Goal: Information Seeking & Learning: Learn about a topic

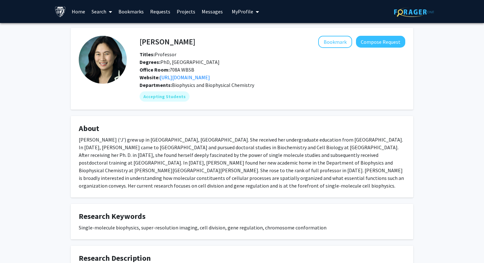
click at [143, 139] on div "Jie (‘J’) grew up in Chongqing, China. She received her undergraduate education…" at bounding box center [242, 163] width 326 height 54
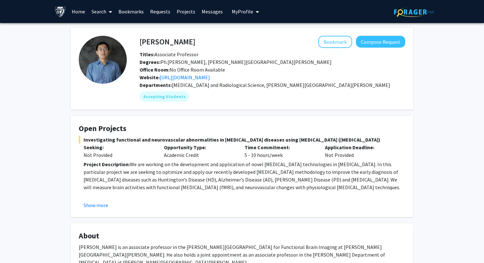
click at [184, 86] on span "[MEDICAL_DATA] and Radiological Science, [PERSON_NAME][GEOGRAPHIC_DATA][PERSON_…" at bounding box center [281, 85] width 218 height 6
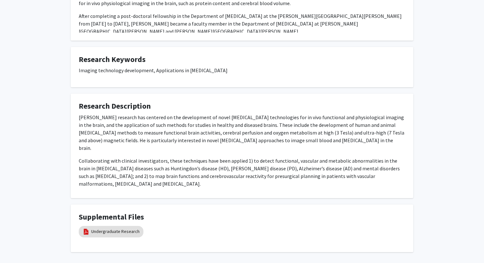
scroll to position [304, 0]
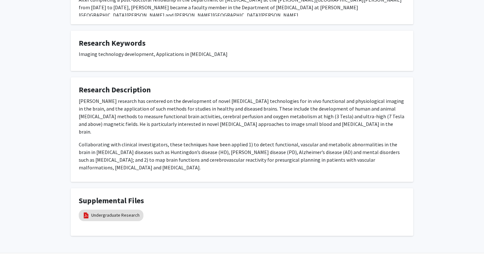
click at [122, 210] on div "Supplemental Files Undergraduate Research" at bounding box center [242, 212] width 326 height 32
click at [128, 212] on link "Undergraduate Research" at bounding box center [115, 215] width 48 height 7
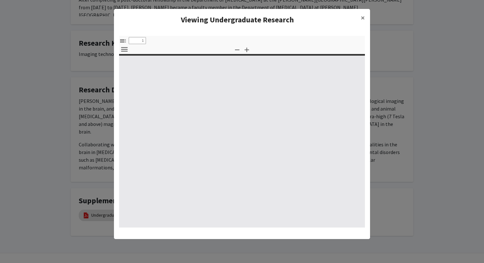
select select "custom"
type input "0"
select select "custom"
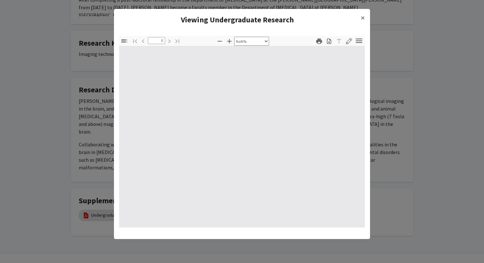
type input "1"
select select "auto"
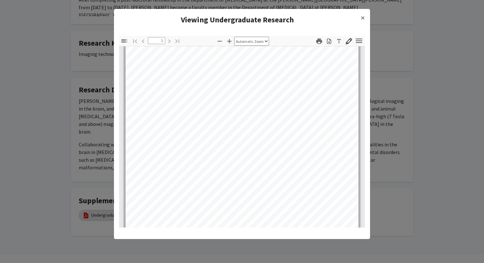
scroll to position [126, 0]
click at [360, 18] on button "×" at bounding box center [362, 18] width 14 height 18
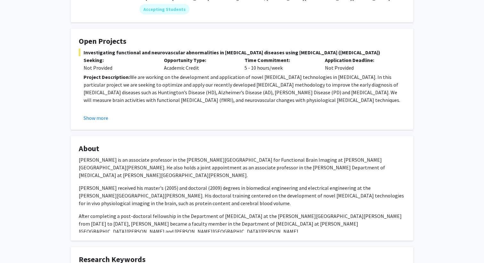
scroll to position [0, 0]
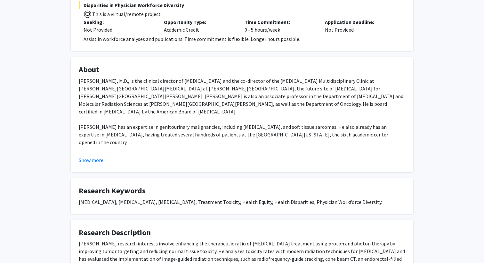
scroll to position [288, 0]
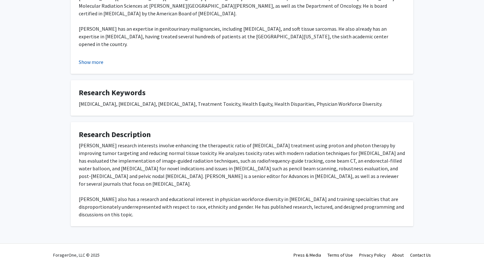
click at [93, 64] on button "Show more" at bounding box center [91, 62] width 25 height 8
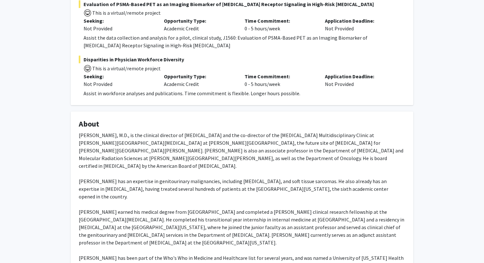
scroll to position [95, 0]
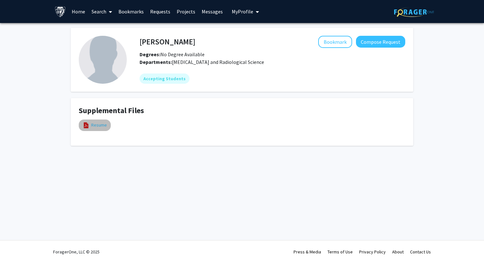
click at [101, 127] on link "Resume" at bounding box center [99, 125] width 16 height 7
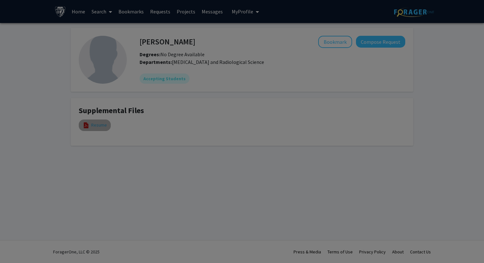
select select "custom"
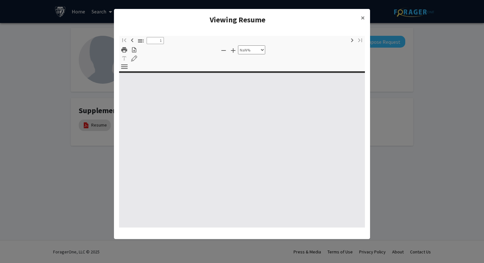
type input "0"
select select "custom"
type input "1"
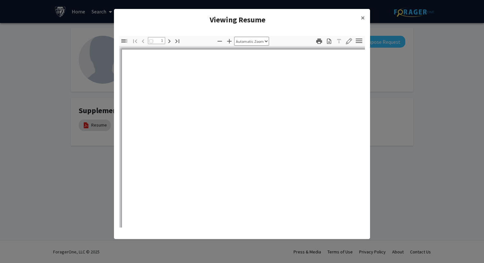
select select "auto"
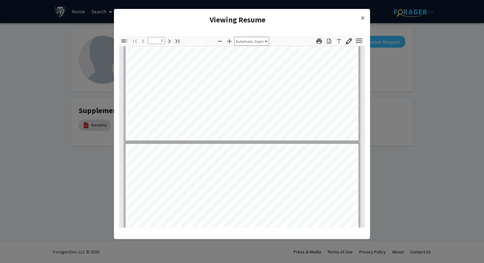
scroll to position [308, 0]
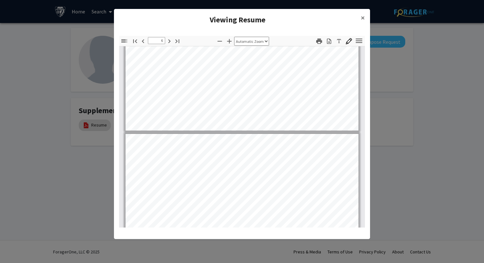
type input "7"
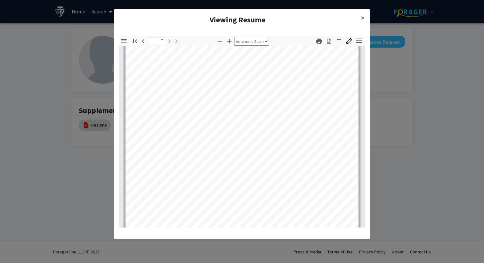
scroll to position [1955, 0]
click at [362, 18] on span "×" at bounding box center [362, 18] width 4 height 10
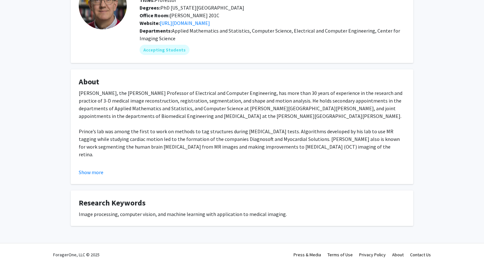
scroll to position [57, 0]
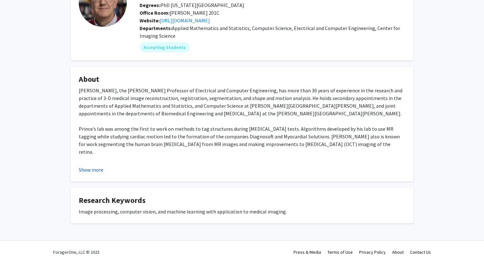
click at [87, 169] on button "Show more" at bounding box center [91, 170] width 25 height 8
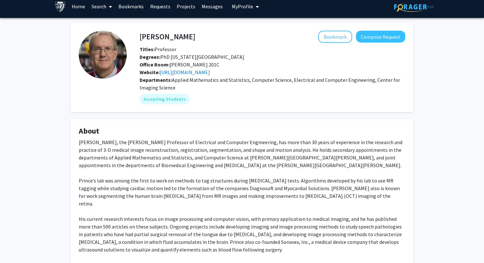
scroll to position [0, 0]
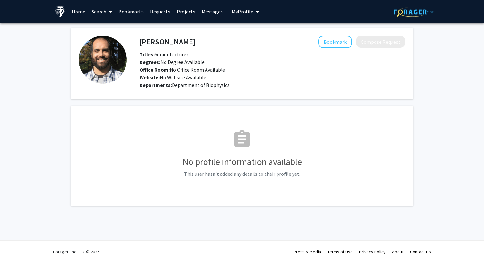
drag, startPoint x: 191, startPoint y: 42, endPoint x: 106, endPoint y: 41, distance: 84.4
click at [106, 41] on fg-card-body "Aaron Robinson Bookmark Compose Request Titles: Senior Lecturer Degrees: No Deg…" at bounding box center [242, 64] width 326 height 56
copy fg-card-body "Aaron Robinson"
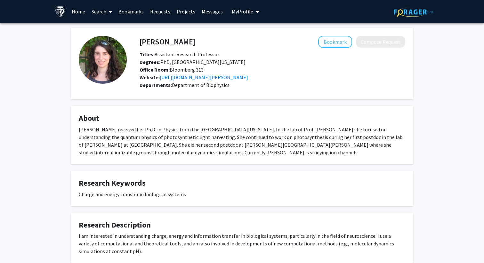
scroll to position [40, 0]
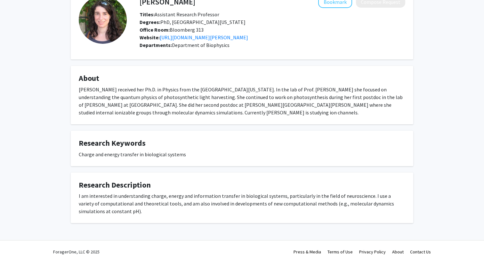
click at [176, 84] on fg-card-title "About" at bounding box center [242, 80] width 326 height 12
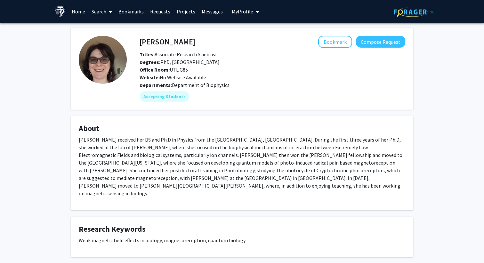
drag, startPoint x: 191, startPoint y: 42, endPoint x: 135, endPoint y: 42, distance: 56.6
click at [135, 42] on div "[PERSON_NAME] Bookmark Compose Request" at bounding box center [272, 42] width 275 height 12
drag, startPoint x: 132, startPoint y: 43, endPoint x: 141, endPoint y: 43, distance: 9.0
click at [141, 43] on div "[PERSON_NAME] Bookmark Compose Request Titles: Associate Research Scientist Deg…" at bounding box center [266, 69] width 278 height 66
copy h4 "[PERSON_NAME]"
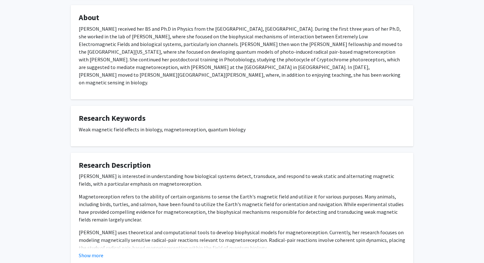
scroll to position [147, 0]
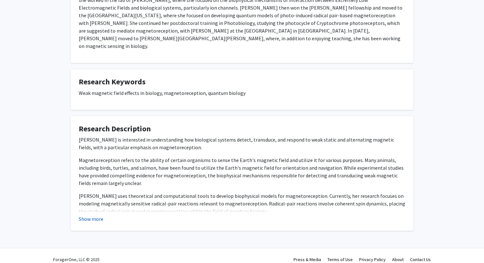
click at [95, 215] on button "Show more" at bounding box center [91, 219] width 25 height 8
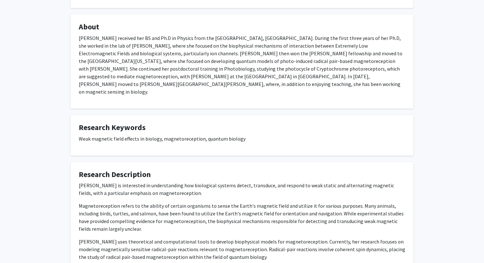
scroll to position [0, 0]
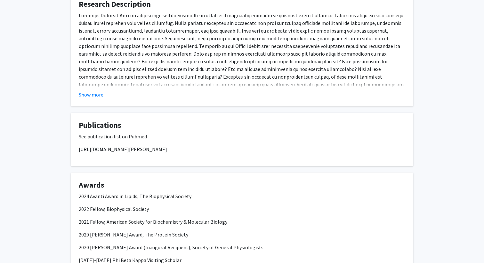
scroll to position [466, 0]
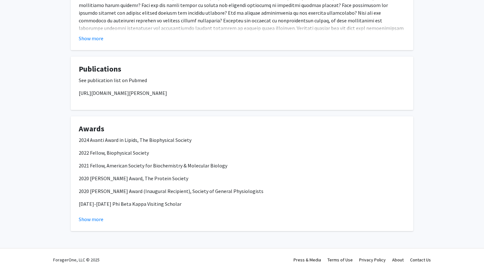
click at [89, 38] on button "Show more" at bounding box center [91, 39] width 25 height 8
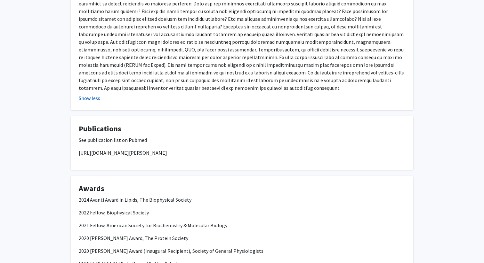
scroll to position [457, 0]
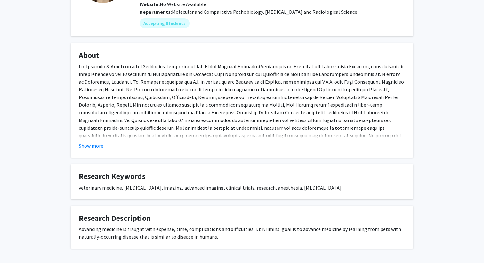
scroll to position [106, 0]
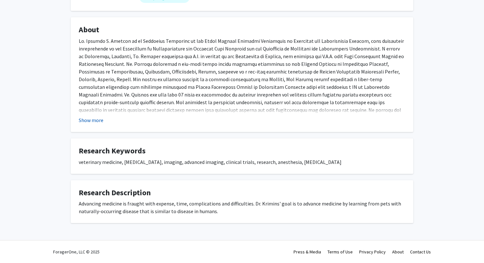
click at [95, 122] on button "Show more" at bounding box center [91, 120] width 25 height 8
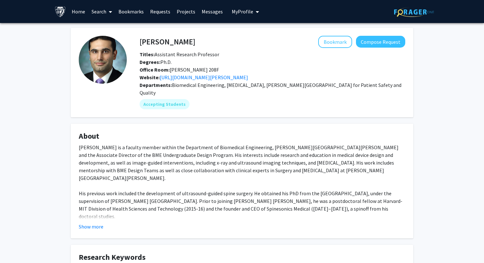
drag, startPoint x: 195, startPoint y: 43, endPoint x: 130, endPoint y: 43, distance: 64.9
click at [130, 43] on div "Amir Manbachi Bookmark Compose Request Titles: Assistant Research Professor Deg…" at bounding box center [266, 73] width 278 height 74
drag, startPoint x: 132, startPoint y: 43, endPoint x: 139, endPoint y: 41, distance: 6.7
click at [139, 41] on div "Amir Manbachi Bookmark Compose Request Titles: Assistant Research Professor Deg…" at bounding box center [266, 73] width 278 height 74
drag, startPoint x: 191, startPoint y: 42, endPoint x: 141, endPoint y: 41, distance: 49.6
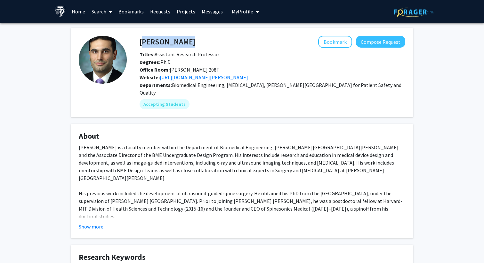
click at [141, 41] on div "Amir Manbachi Bookmark Compose Request" at bounding box center [272, 42] width 275 height 12
copy h4 "Amir Manbachi"
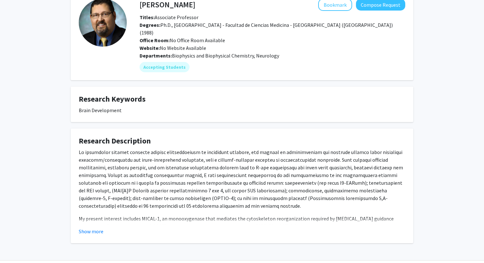
scroll to position [37, 0]
click at [96, 227] on button "Show more" at bounding box center [91, 231] width 25 height 8
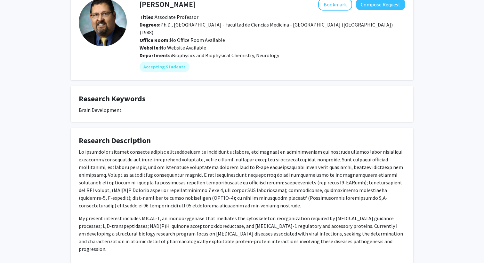
scroll to position [31, 0]
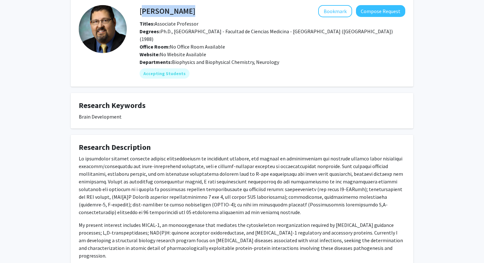
drag, startPoint x: 191, startPoint y: 11, endPoint x: 140, endPoint y: 11, distance: 51.2
click at [140, 11] on div "Mario Bianchet Bookmark Compose Request" at bounding box center [272, 11] width 275 height 12
copy h4 "Mario Bianchet"
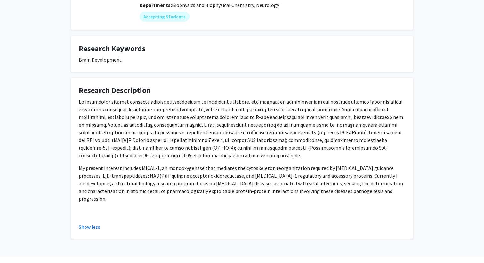
copy h4 "Mario Bianchet"
